Goal: Book appointment/travel/reservation

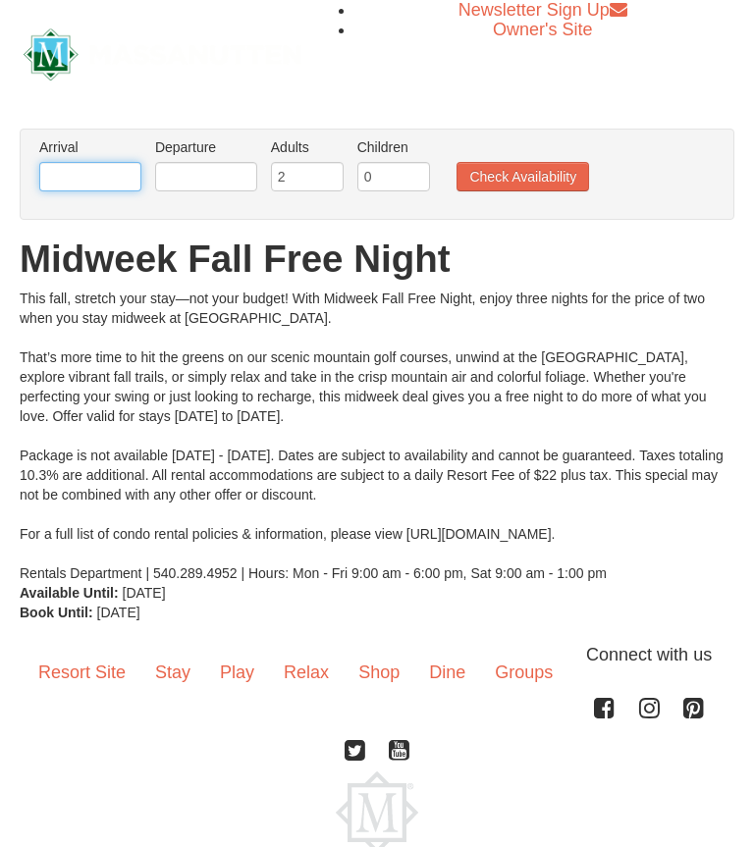
click at [64, 178] on input "text" at bounding box center [90, 176] width 102 height 29
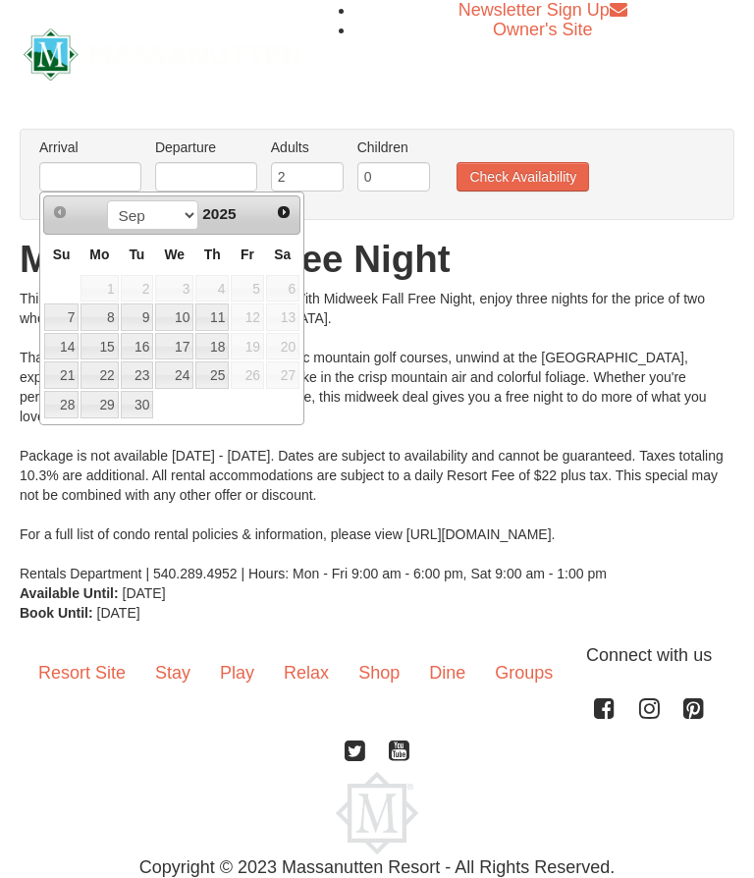
click at [277, 348] on span "20" at bounding box center [282, 346] width 33 height 27
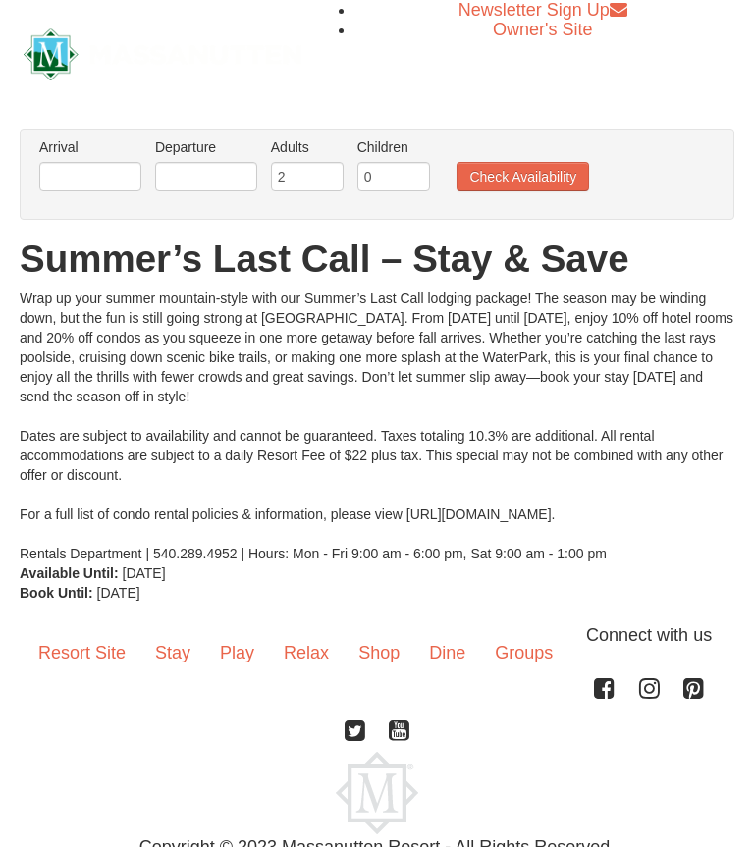
click at [111, 158] on li "Arrival Please format dates MM/DD/YYYY Please format dates MM/DD/YYYY" at bounding box center [90, 169] width 112 height 64
click at [181, 656] on link "Stay" at bounding box center [172, 652] width 65 height 61
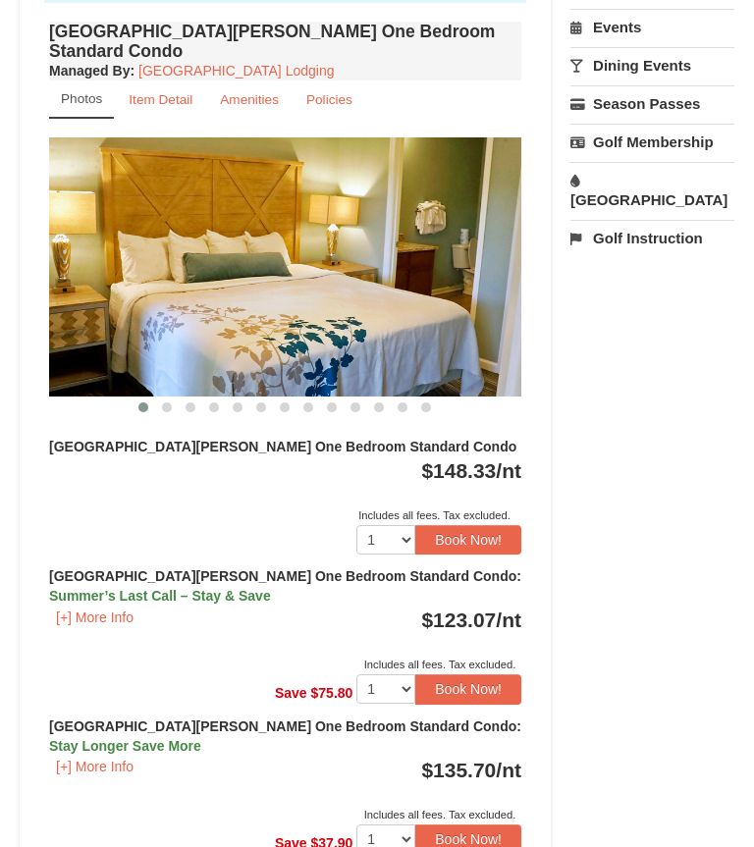
scroll to position [778, 0]
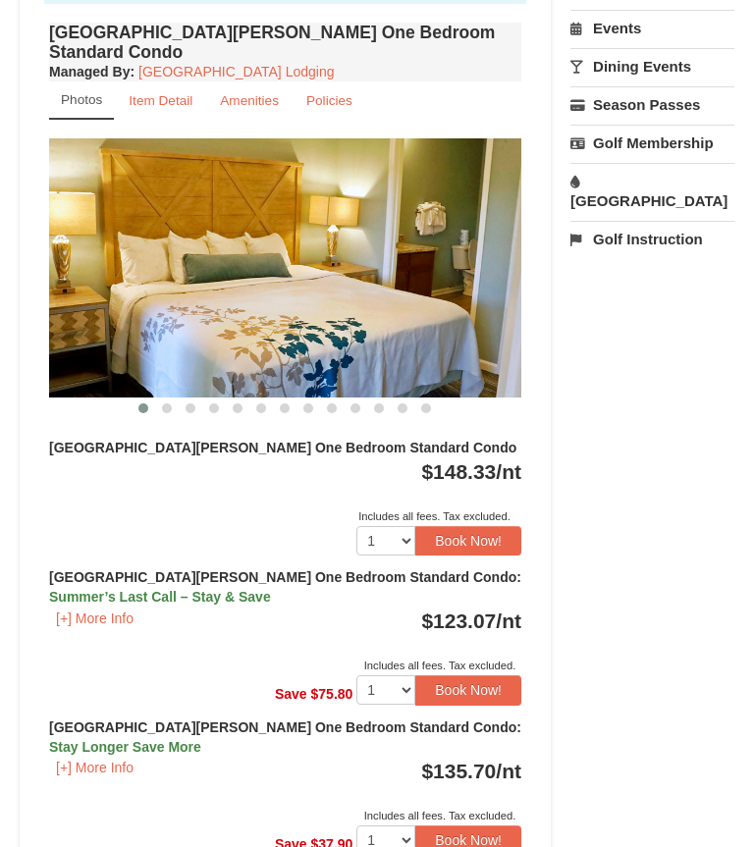
click at [104, 609] on button "[+] More Info" at bounding box center [94, 620] width 91 height 22
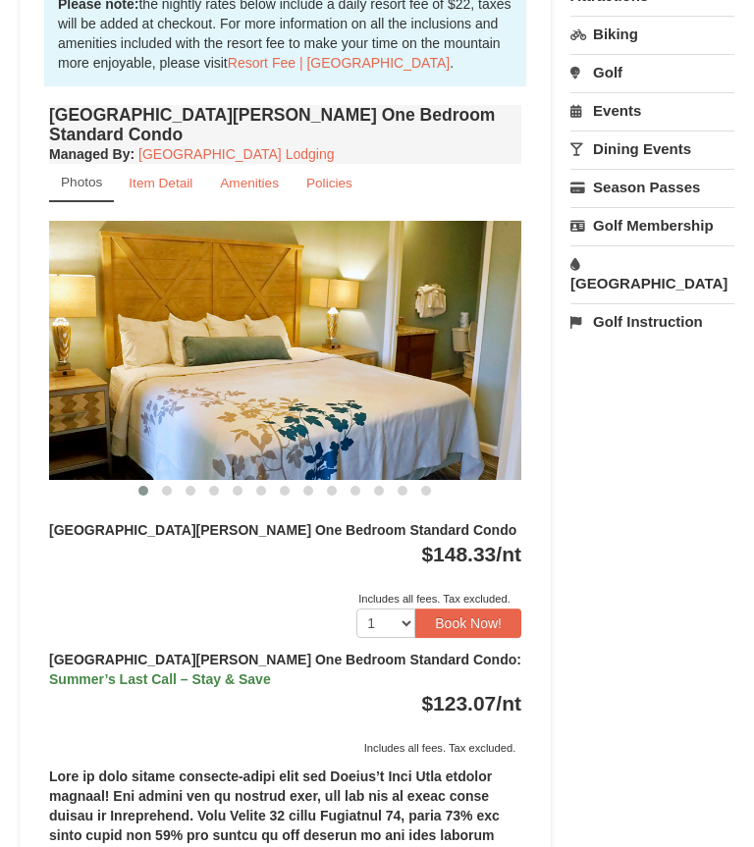
scroll to position [690, 0]
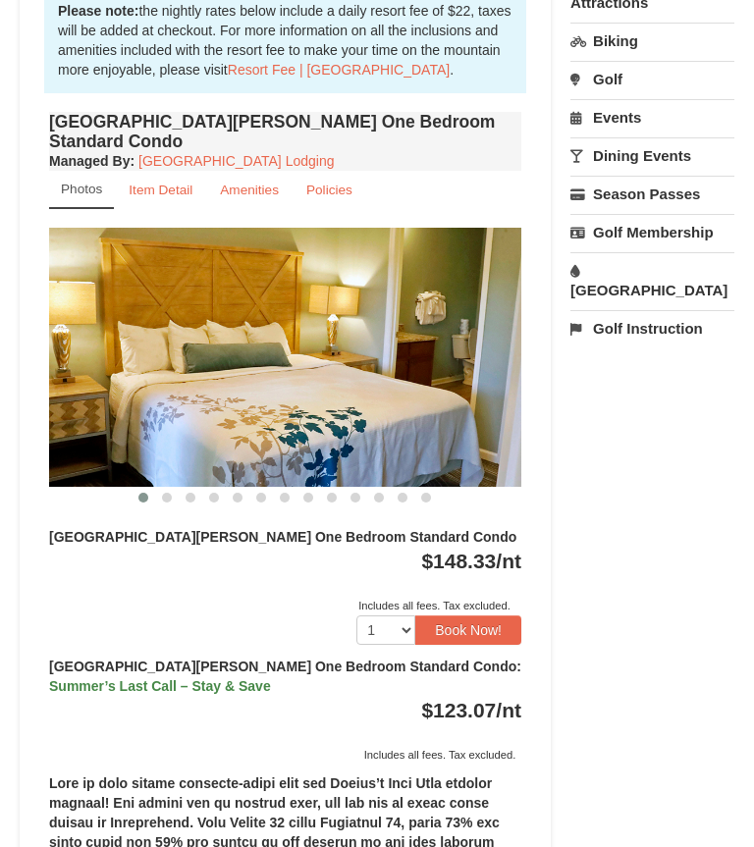
click at [488, 616] on button "Book Now!" at bounding box center [468, 630] width 106 height 29
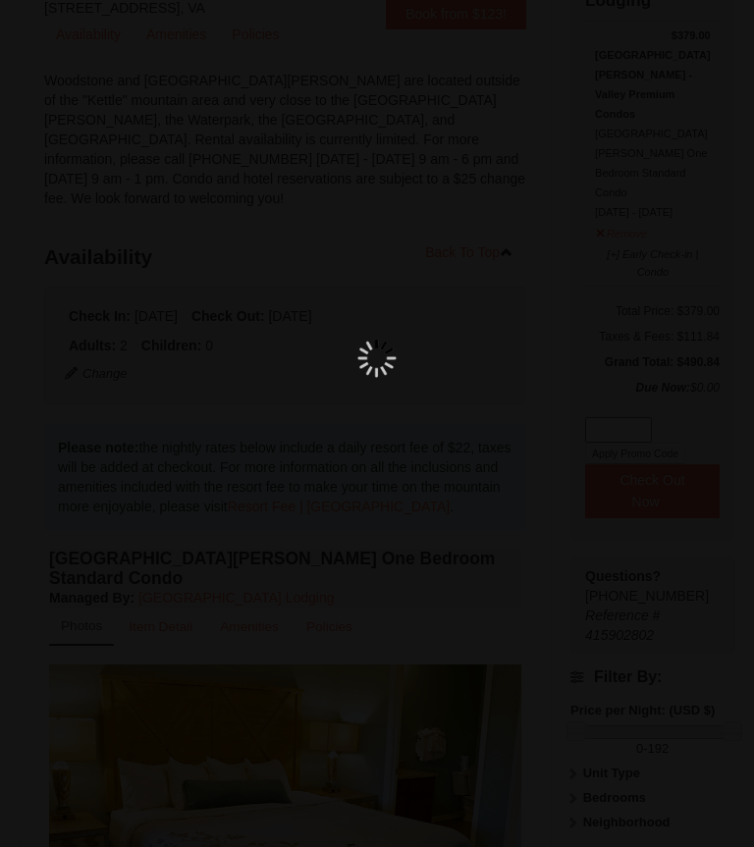
scroll to position [188, 0]
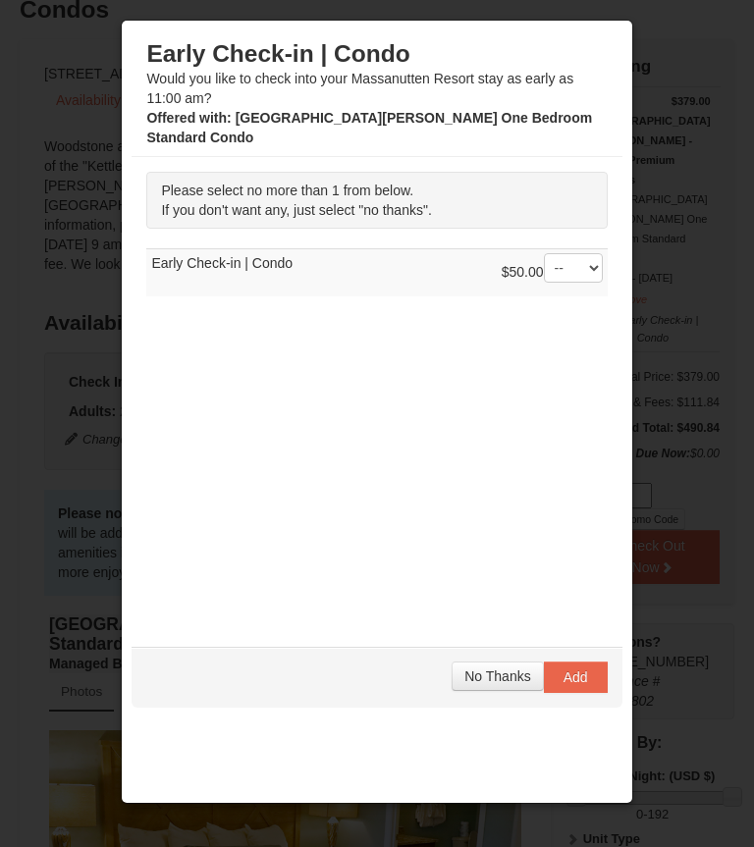
click at [490, 677] on span "No Thanks" at bounding box center [497, 677] width 66 height 16
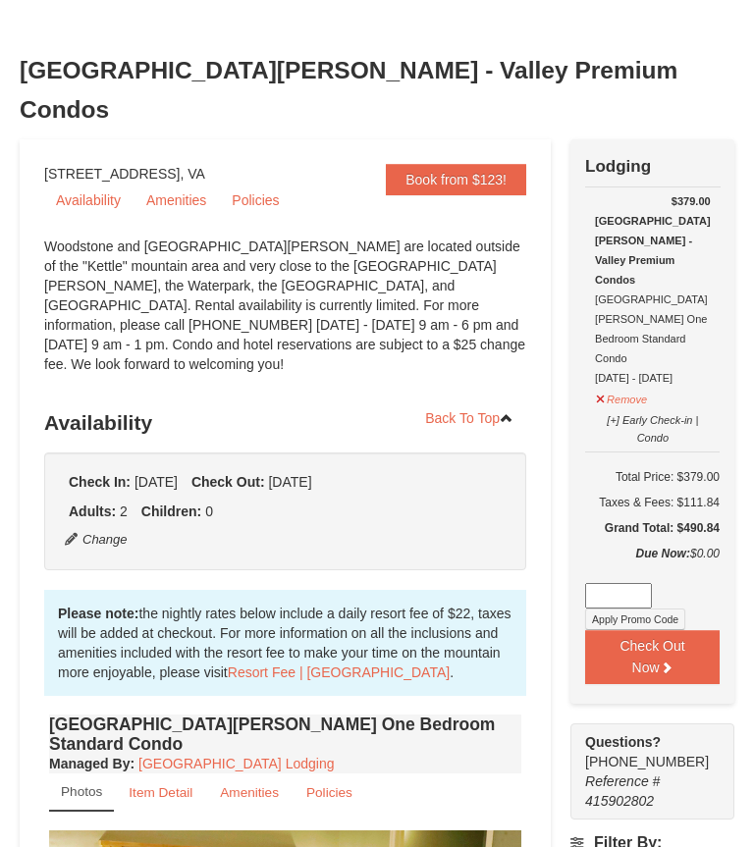
scroll to position [86, 0]
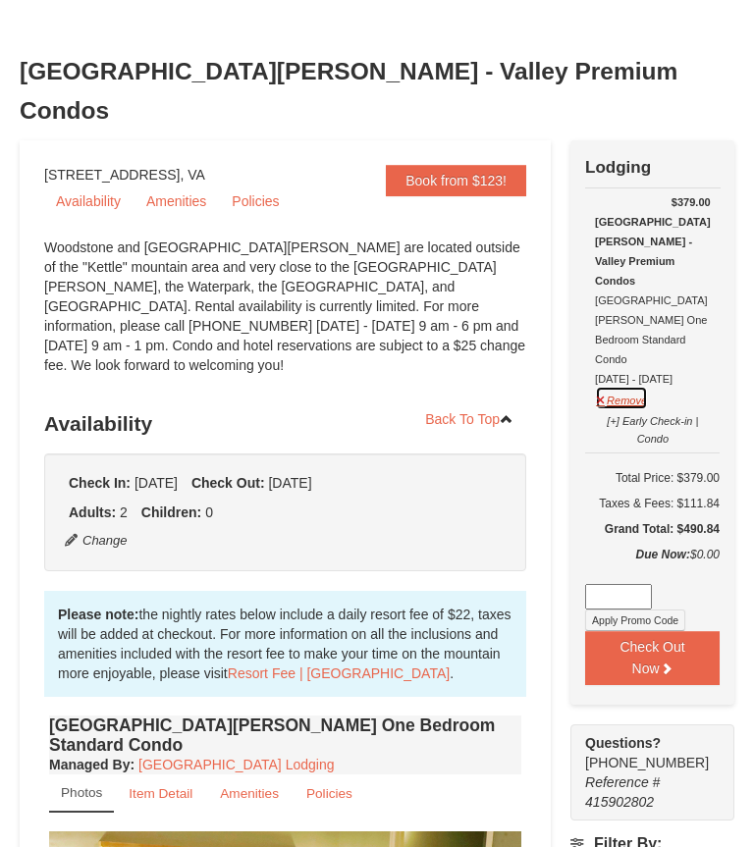
click at [636, 386] on button "Remove" at bounding box center [621, 398] width 53 height 25
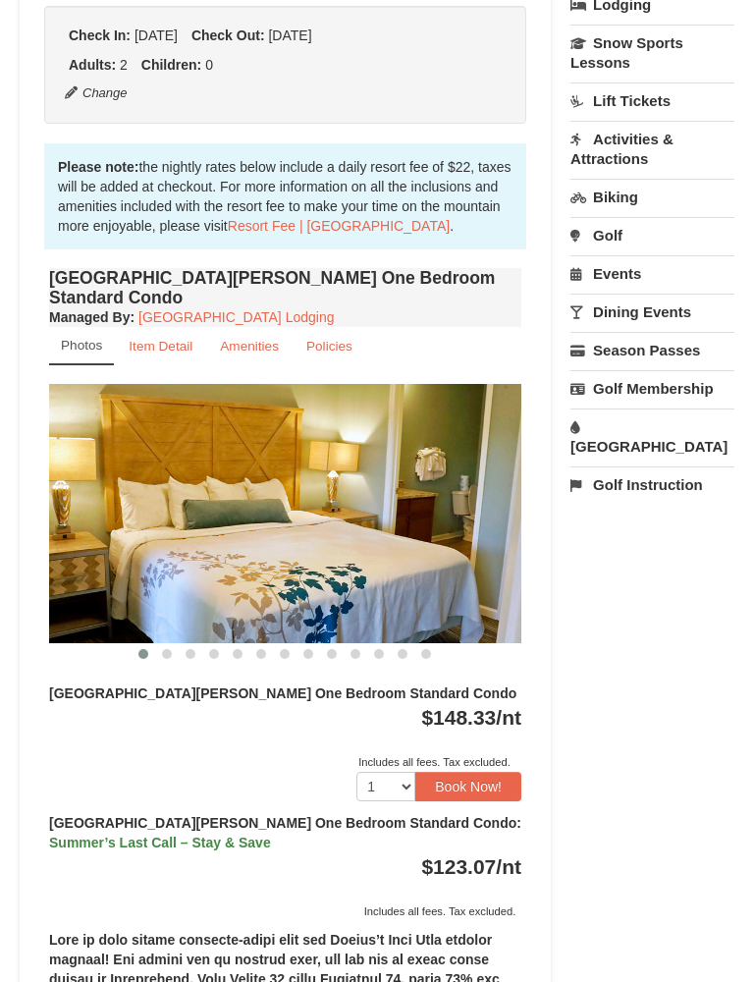
scroll to position [532, 0]
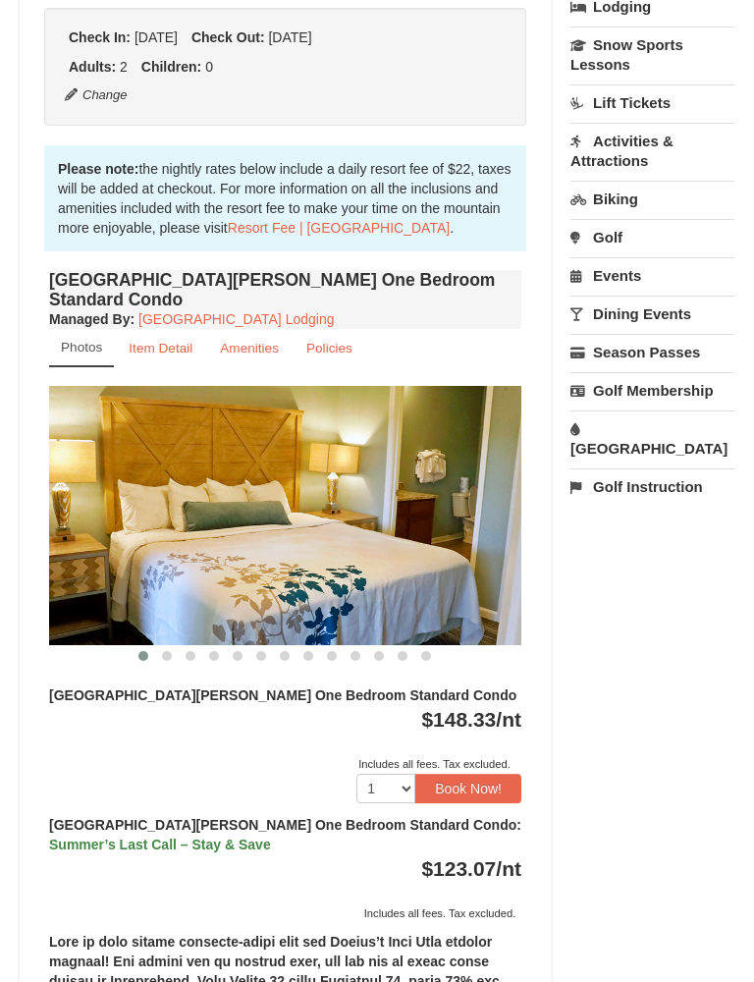
click at [489, 774] on button "Book Now!" at bounding box center [468, 788] width 106 height 29
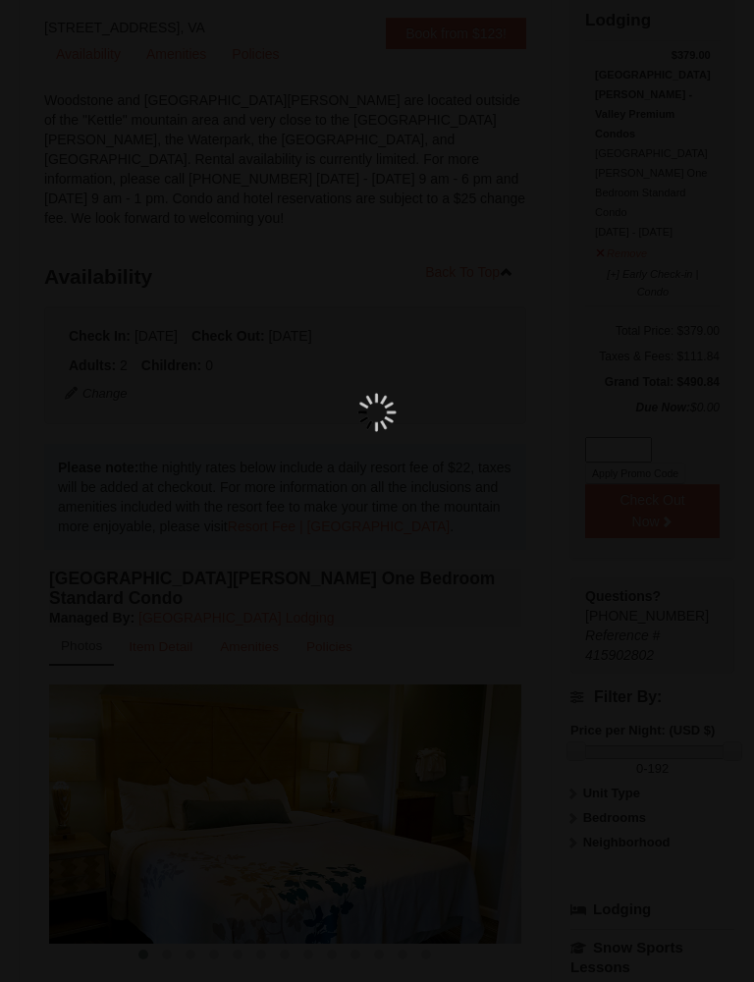
scroll to position [188, 0]
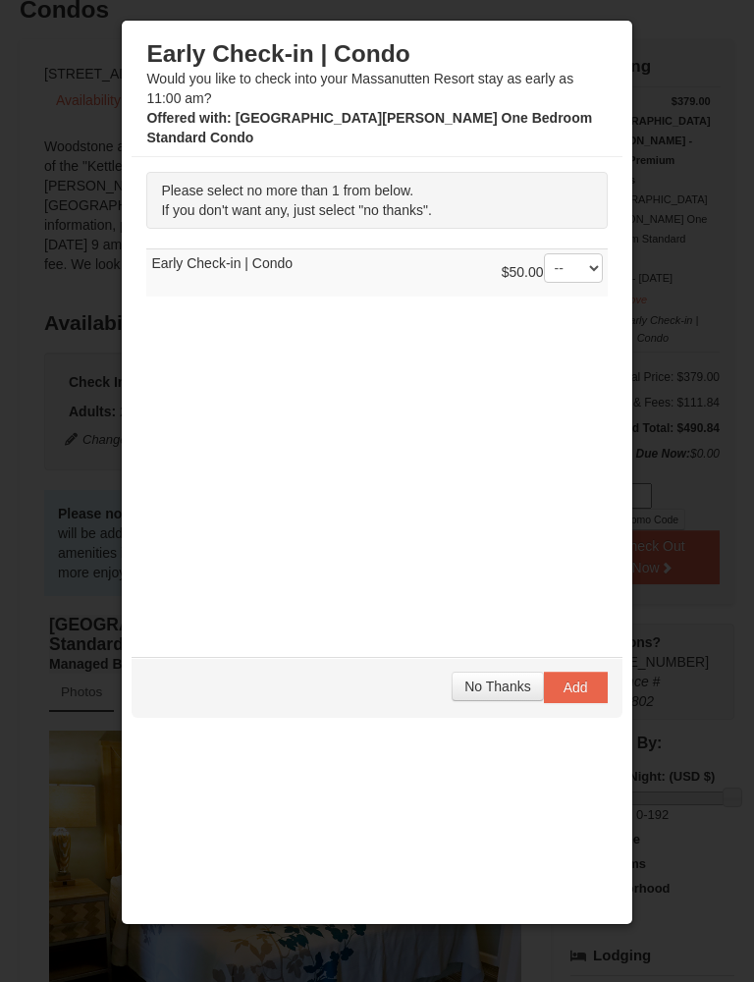
click at [485, 662] on div "No Thanks Add" at bounding box center [377, 687] width 490 height 61
click at [476, 688] on span "No Thanks" at bounding box center [497, 686] width 66 height 16
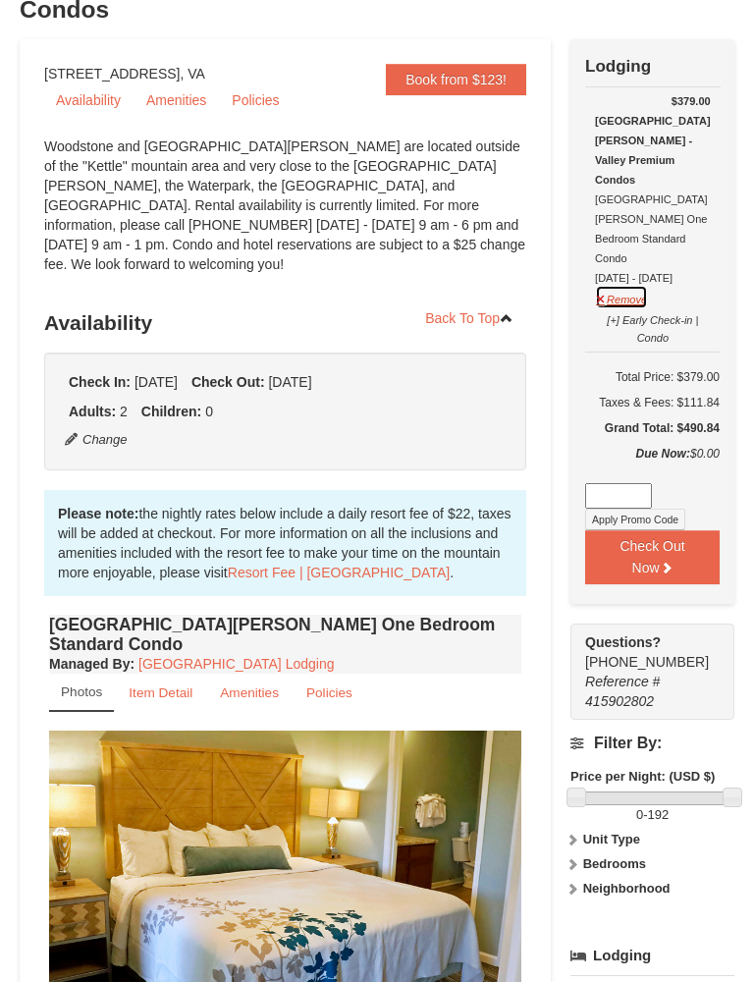
click at [629, 285] on button "Remove" at bounding box center [621, 297] width 53 height 25
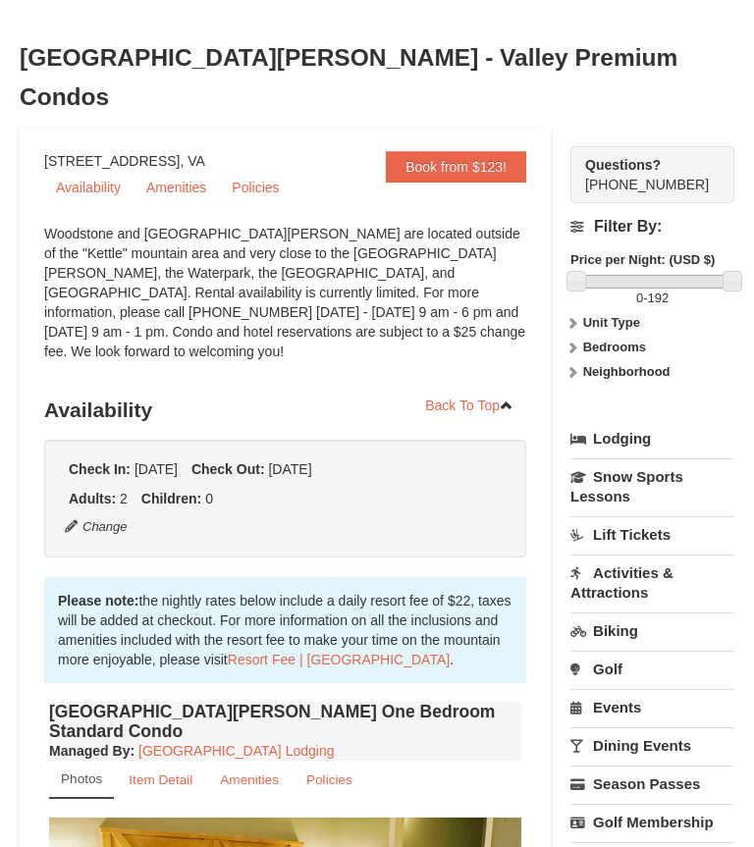
scroll to position [0, 0]
